Goal: Information Seeking & Learning: Learn about a topic

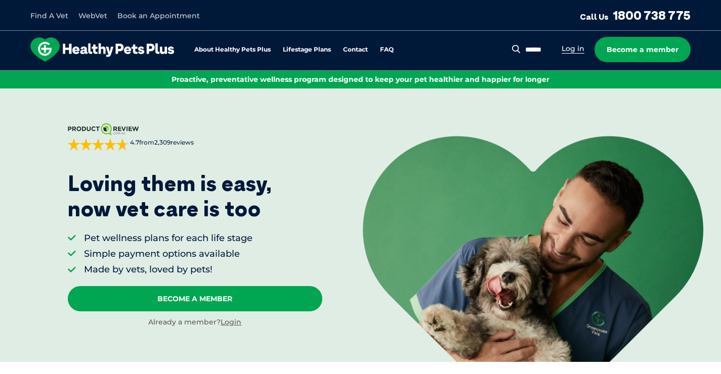
click at [574, 48] on link "Log in" at bounding box center [573, 49] width 23 height 10
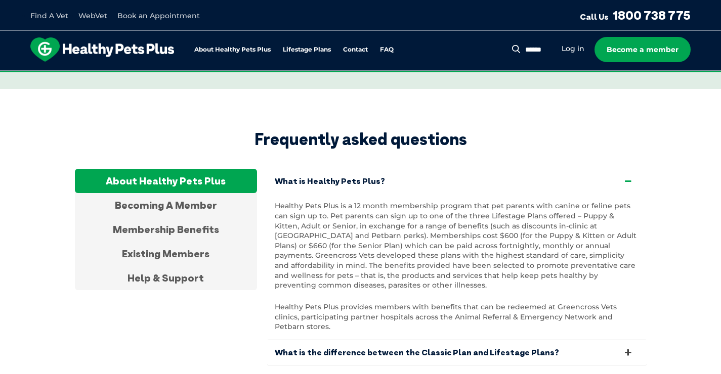
scroll to position [1835, 0]
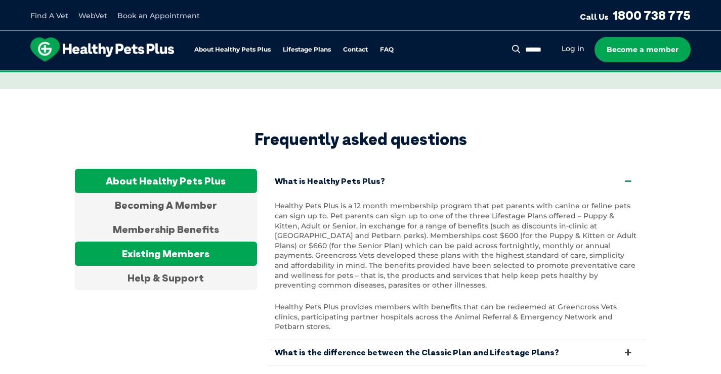
click at [189, 242] on div "Existing Members" at bounding box center [166, 254] width 182 height 24
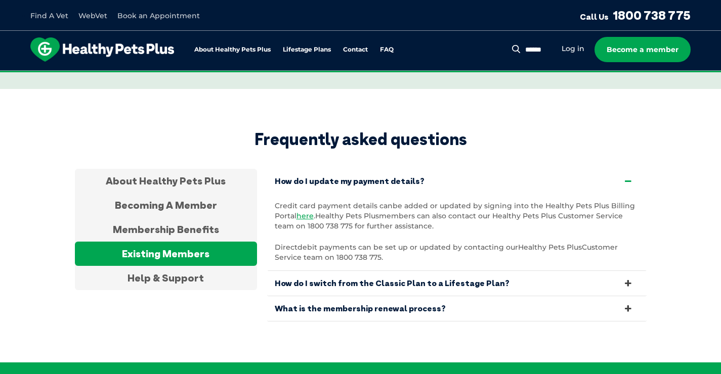
click at [366, 271] on link "How do I switch from the Classic Plan to a Lifestage Plan?" at bounding box center [456, 283] width 379 height 25
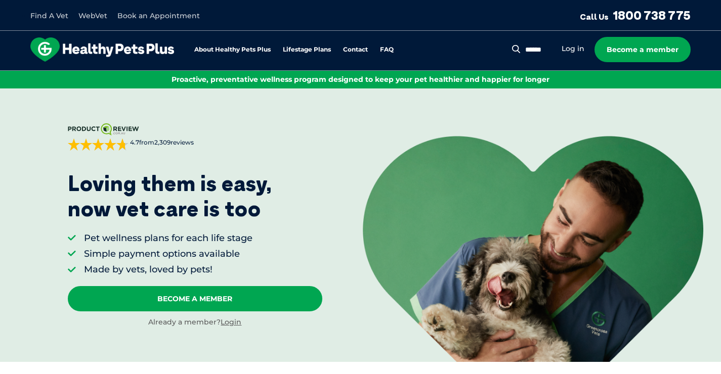
scroll to position [0, 0]
click at [258, 47] on link "About Healthy Pets Plus" at bounding box center [232, 50] width 76 height 7
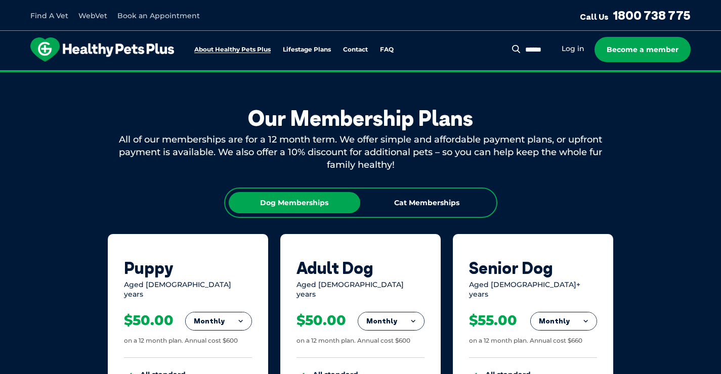
scroll to position [544, 0]
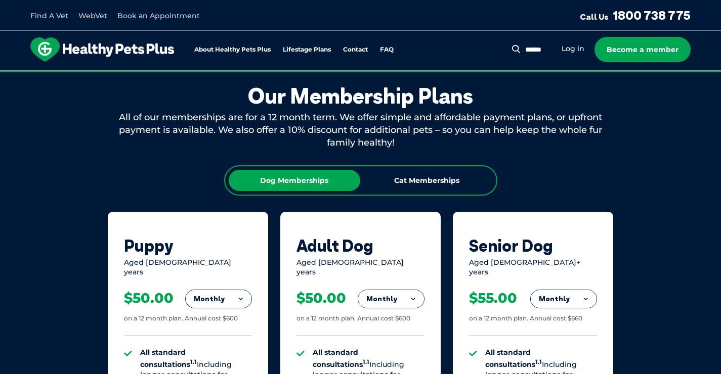
click at [97, 18] on link "WebVet" at bounding box center [92, 15] width 29 height 9
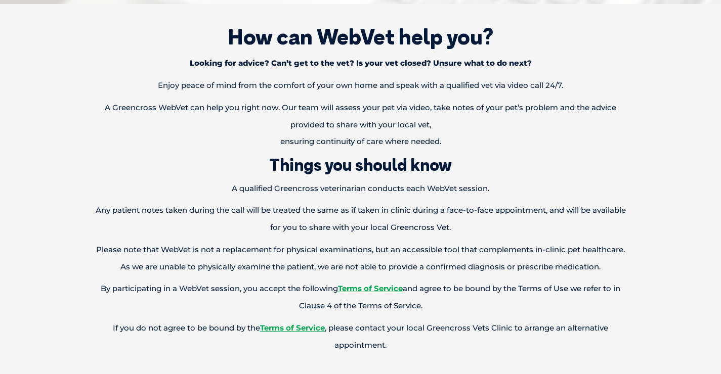
scroll to position [494, 0]
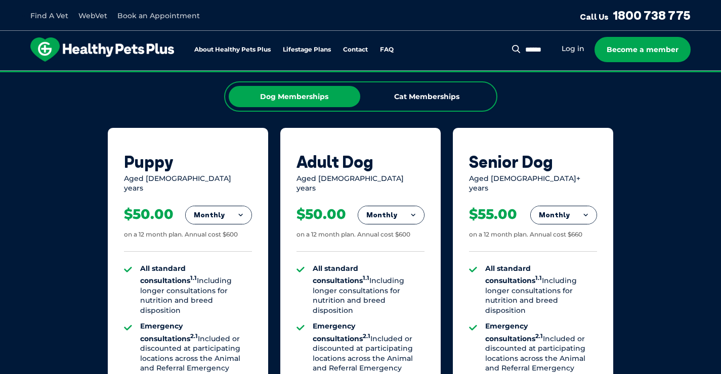
scroll to position [628, 0]
click at [436, 98] on div "Cat Memberships" at bounding box center [427, 96] width 132 height 21
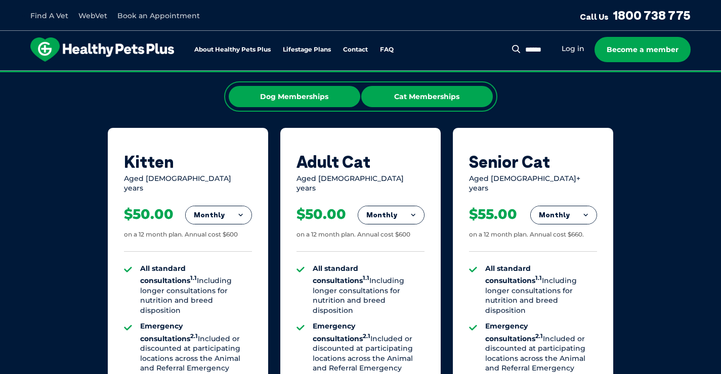
click at [323, 99] on div "Dog Memberships" at bounding box center [295, 96] width 132 height 21
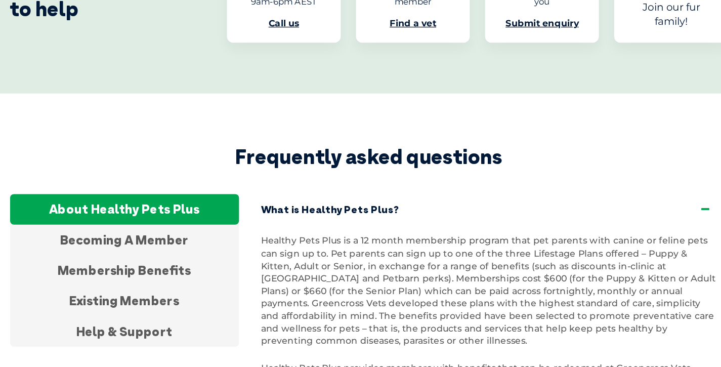
scroll to position [1819, 0]
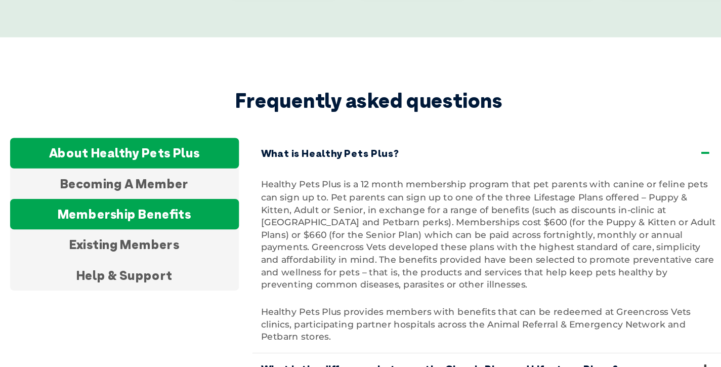
click at [99, 233] on div "Membership Benefits" at bounding box center [166, 245] width 182 height 24
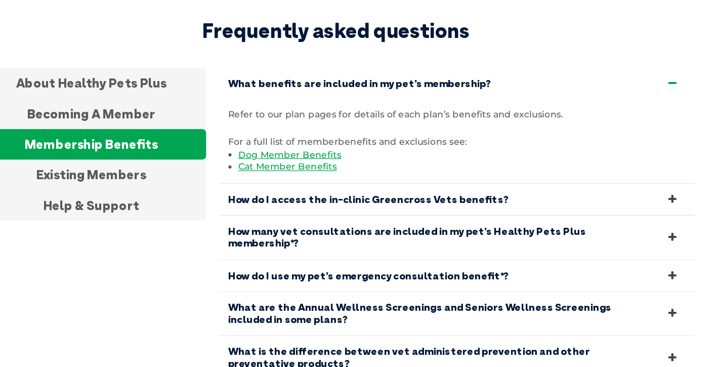
scroll to position [1877, 0]
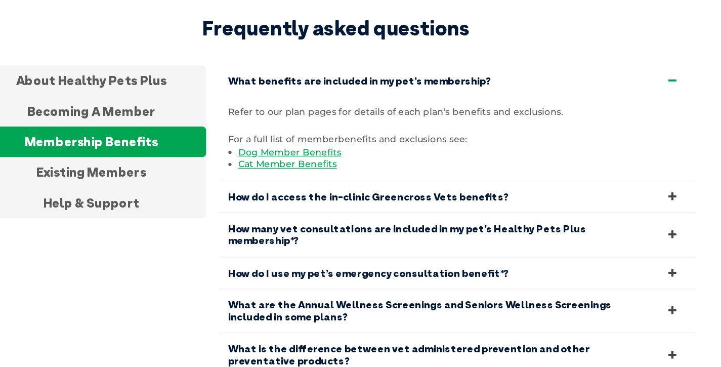
click at [336, 191] on li "Dog Member Benefits" at bounding box center [461, 196] width 356 height 10
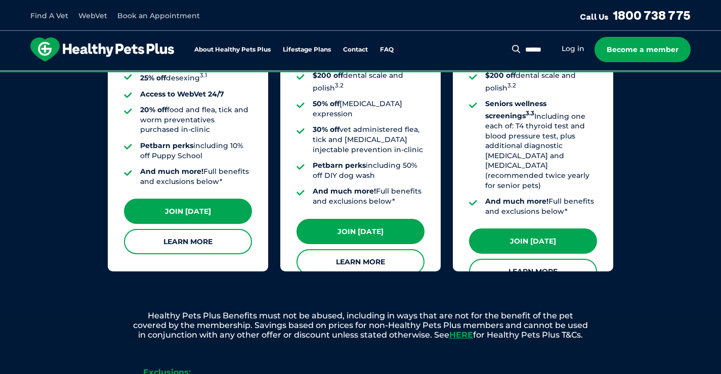
scroll to position [701, 0]
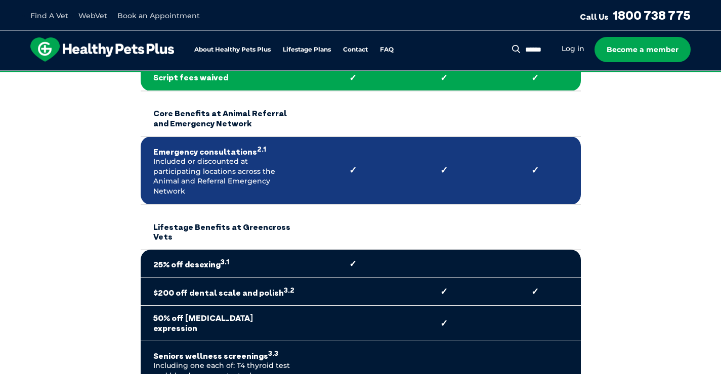
scroll to position [416, 0]
